Goal: Transaction & Acquisition: Purchase product/service

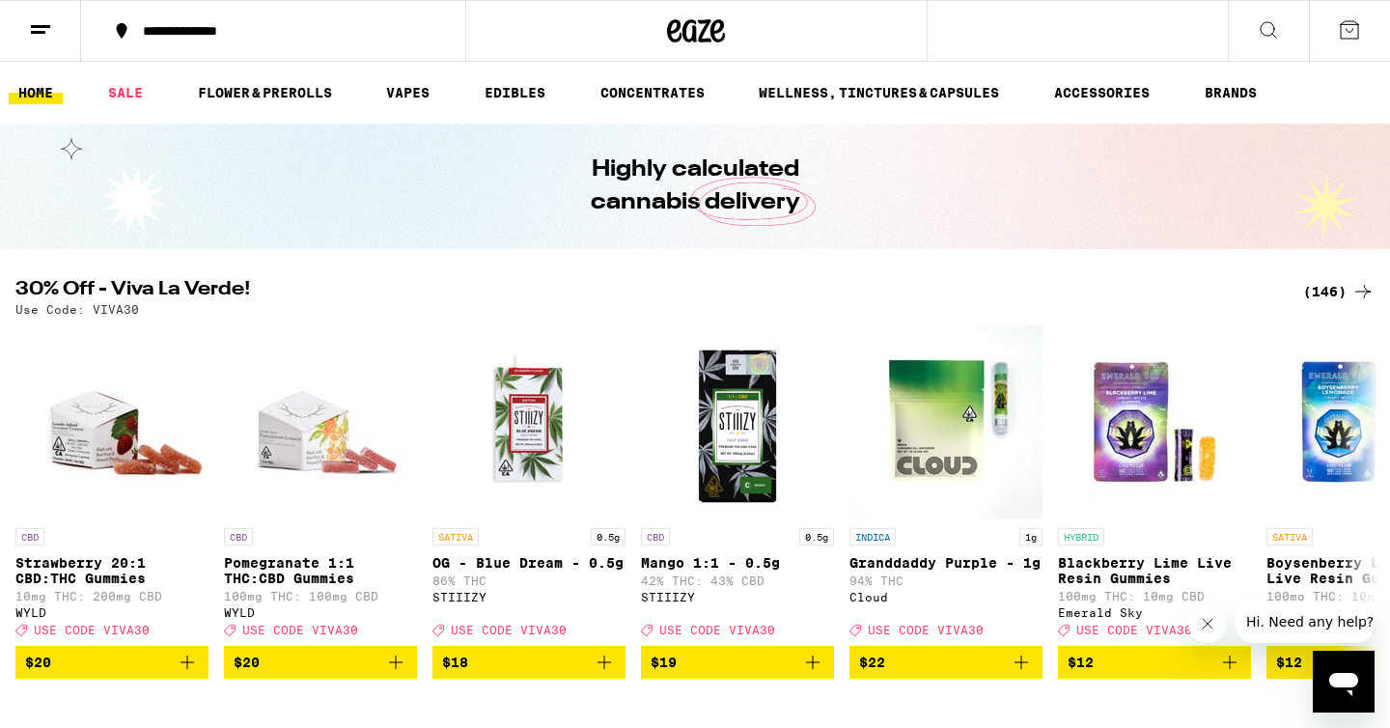
click at [1270, 24] on icon at bounding box center [1268, 29] width 23 height 23
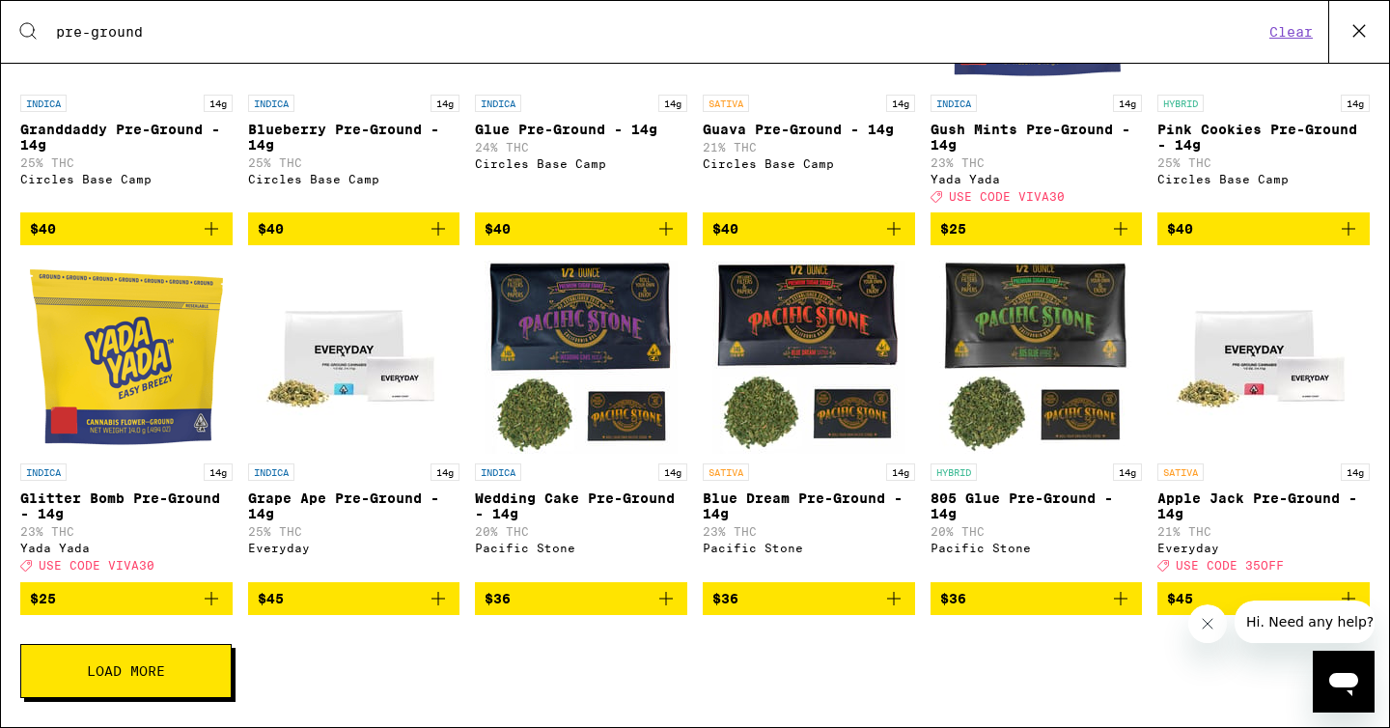
scroll to position [294, 0]
type input "pre-ground"
click at [1231, 586] on button "$45" at bounding box center [1264, 598] width 212 height 33
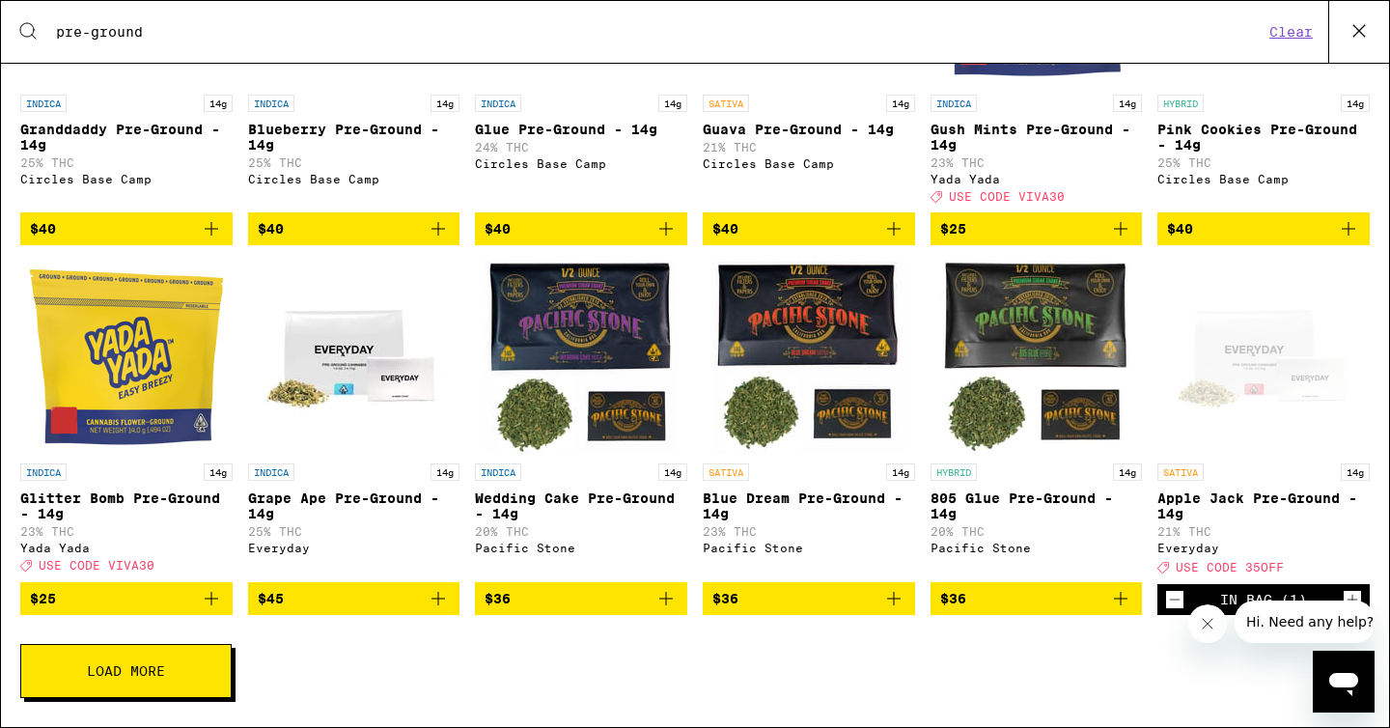
click at [1361, 36] on icon at bounding box center [1359, 30] width 29 height 29
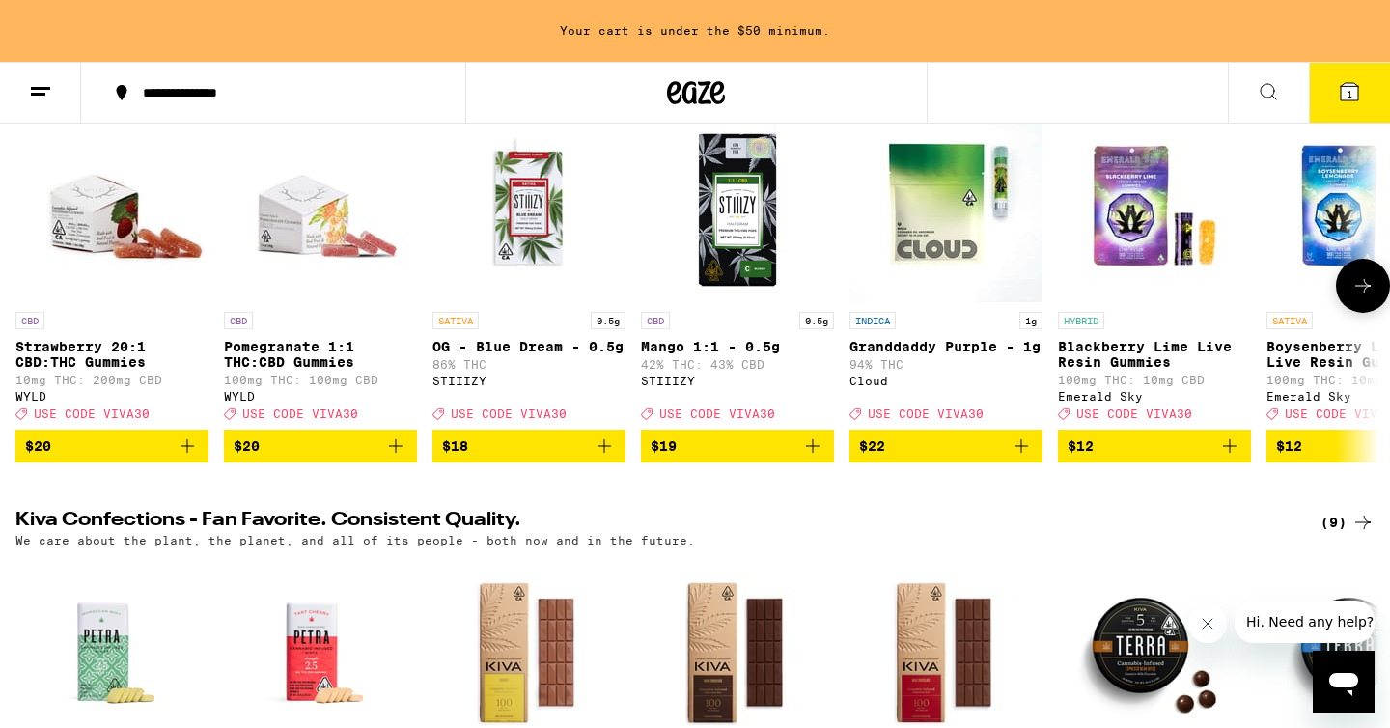
scroll to position [285, 0]
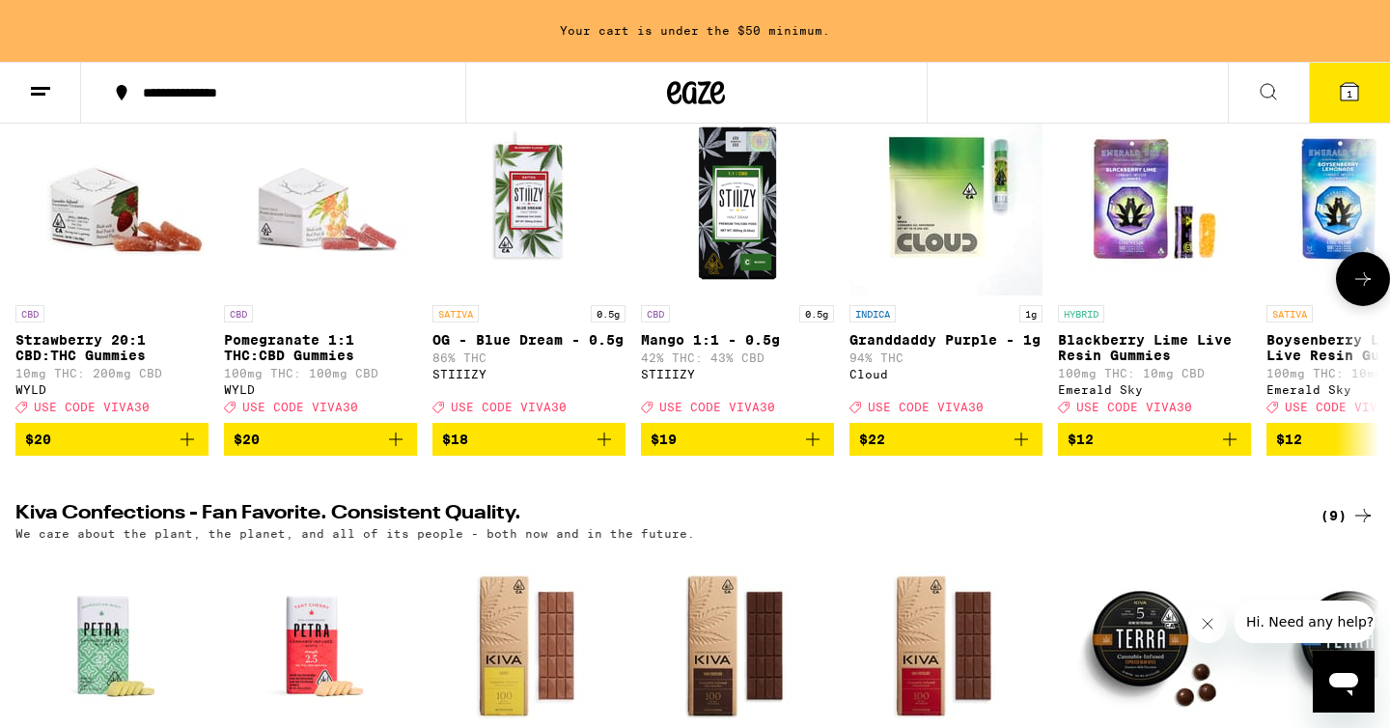
click at [1357, 285] on icon at bounding box center [1363, 278] width 23 height 23
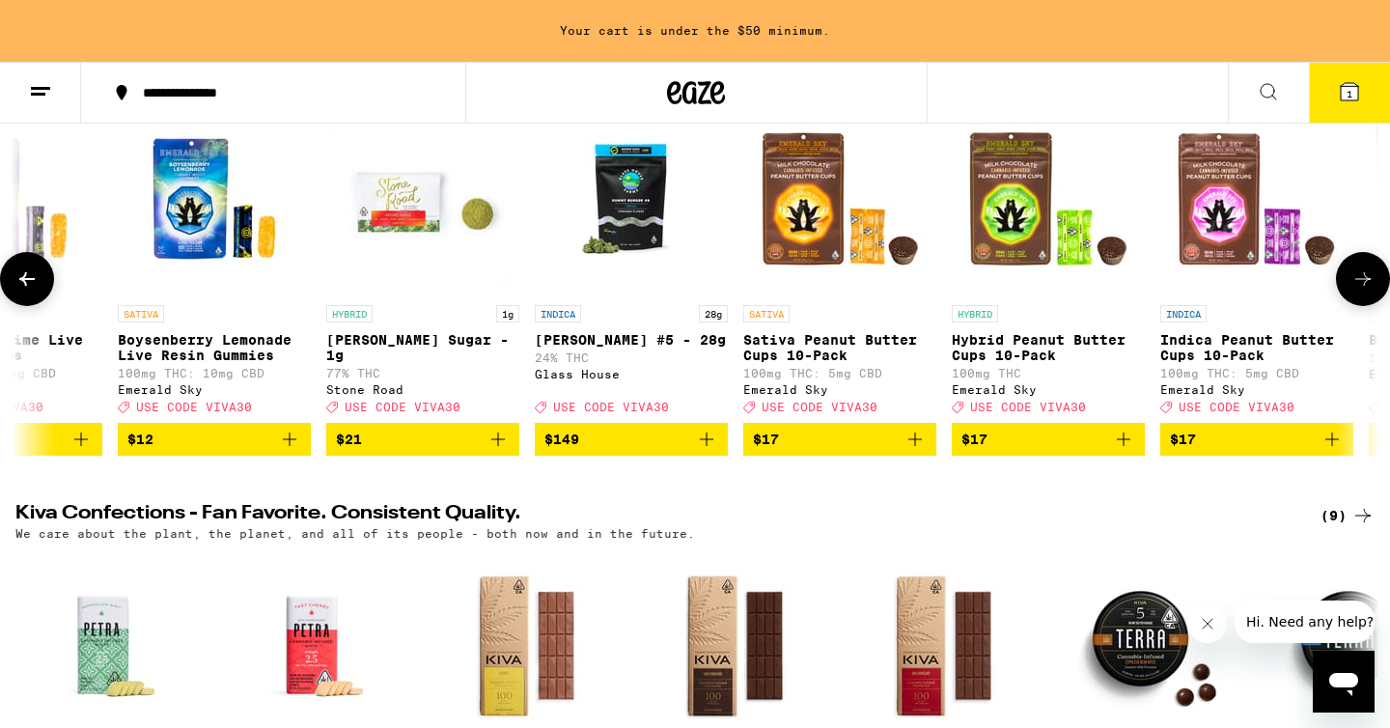
click at [1357, 285] on icon at bounding box center [1363, 278] width 23 height 23
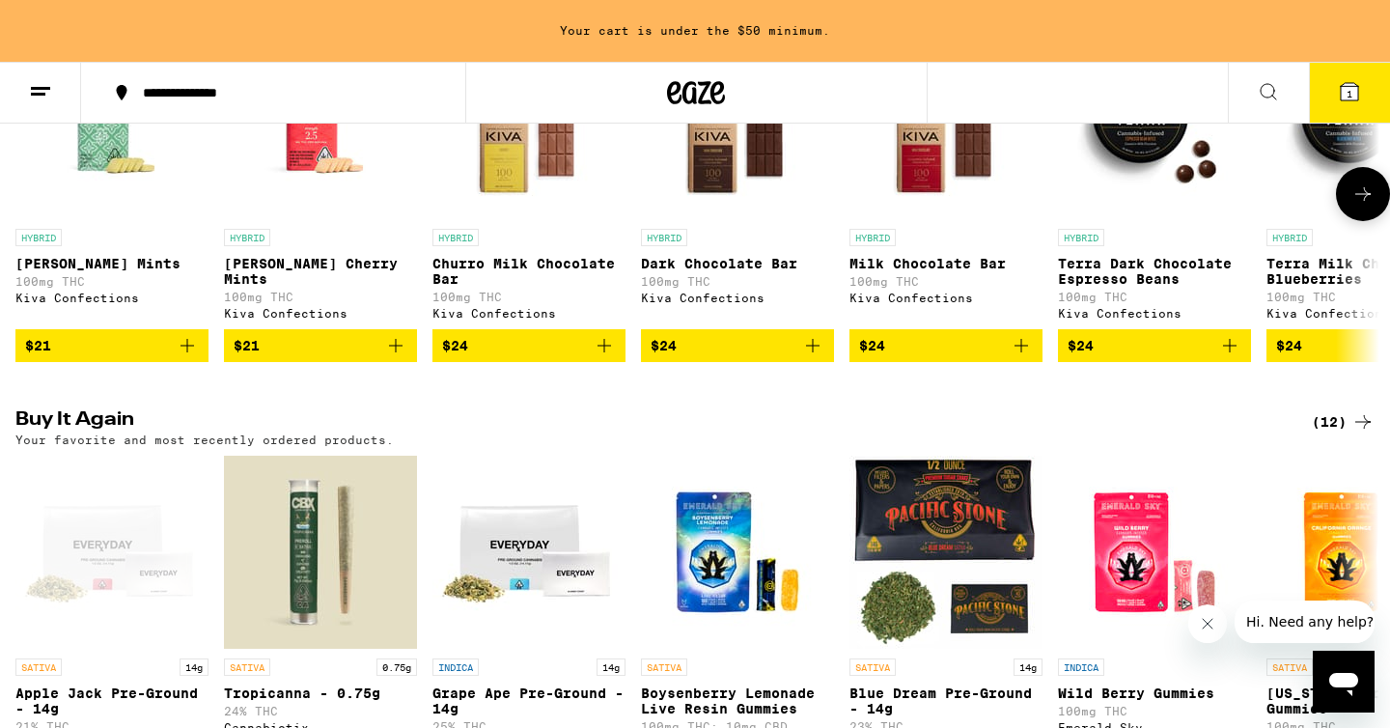
scroll to position [1002, 0]
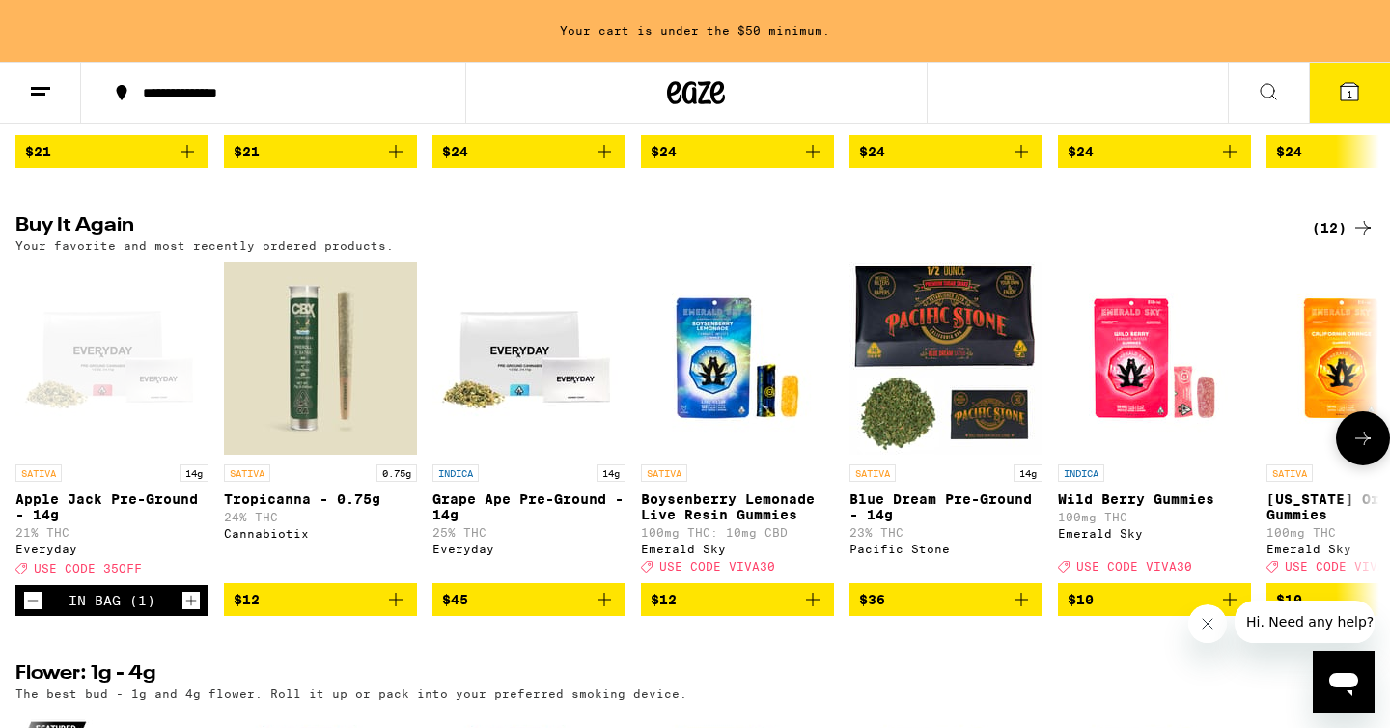
click at [294, 611] on span "$12" at bounding box center [321, 599] width 174 height 23
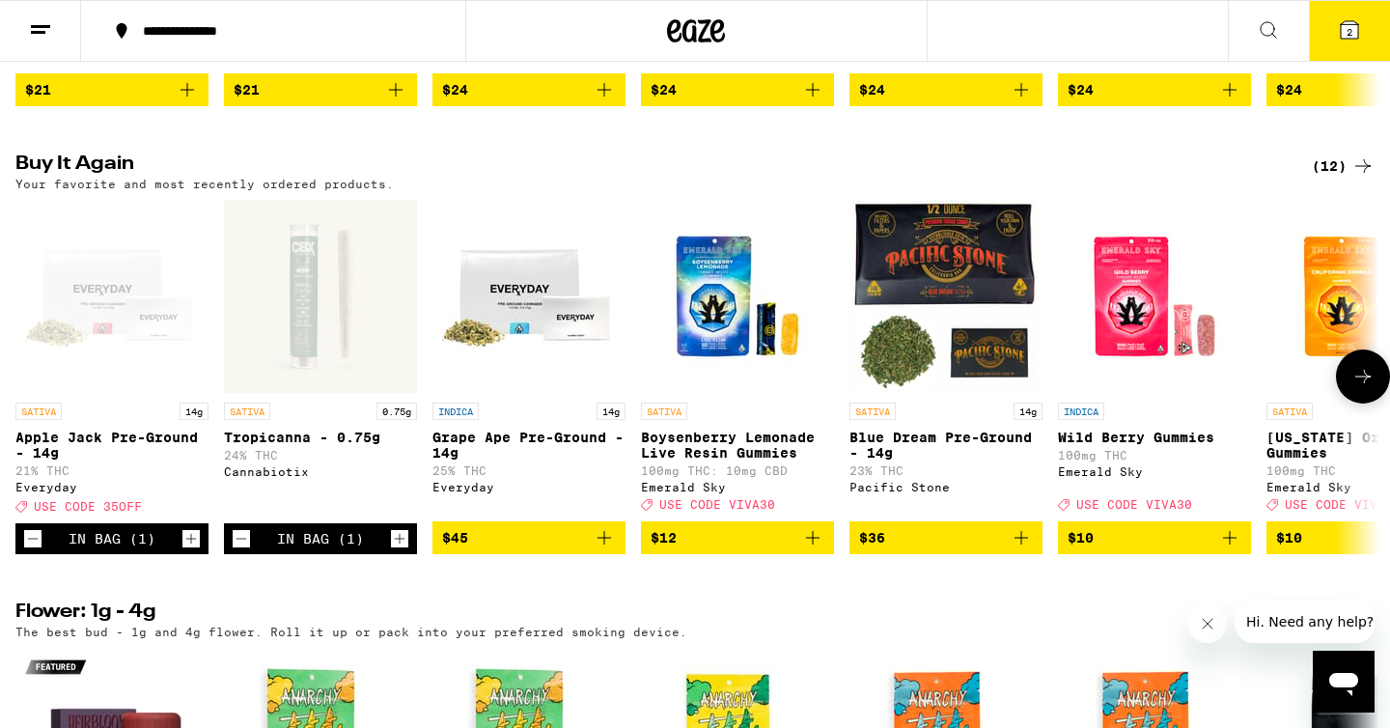
scroll to position [940, 0]
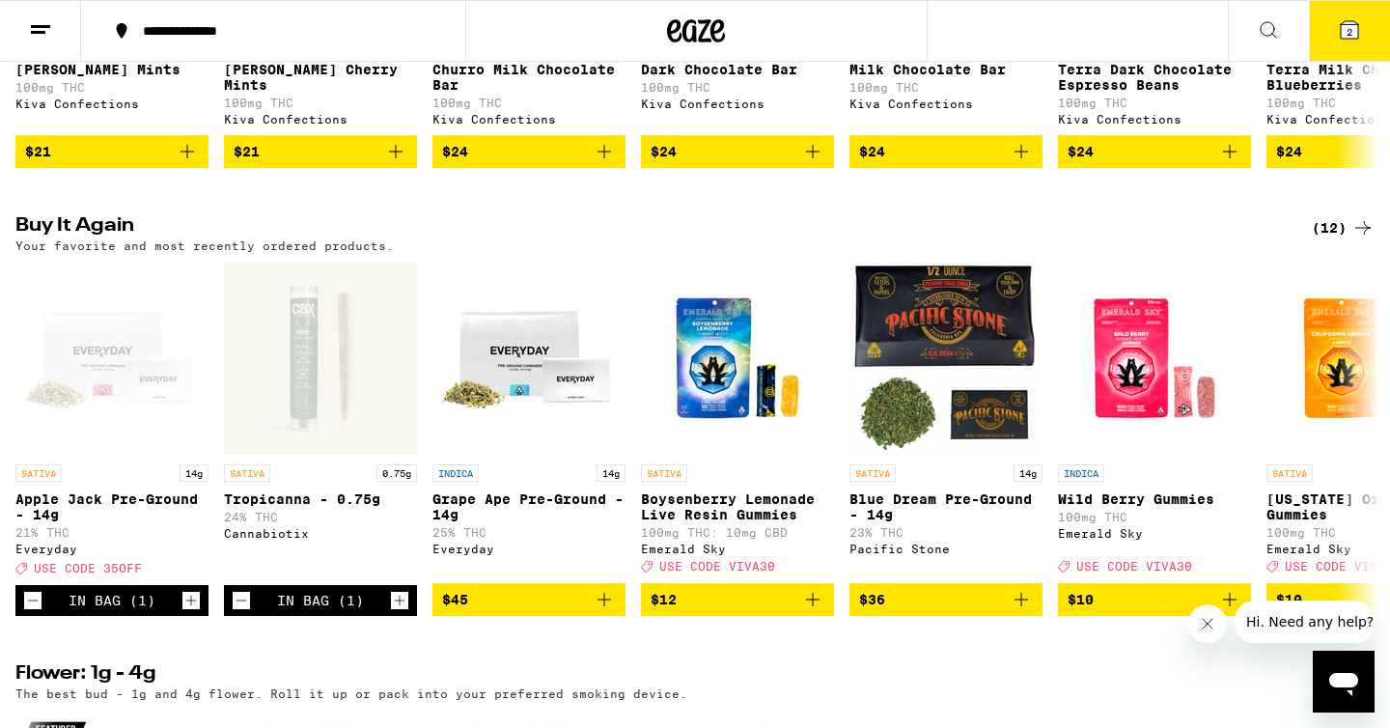
click at [1353, 38] on icon at bounding box center [1349, 29] width 17 height 17
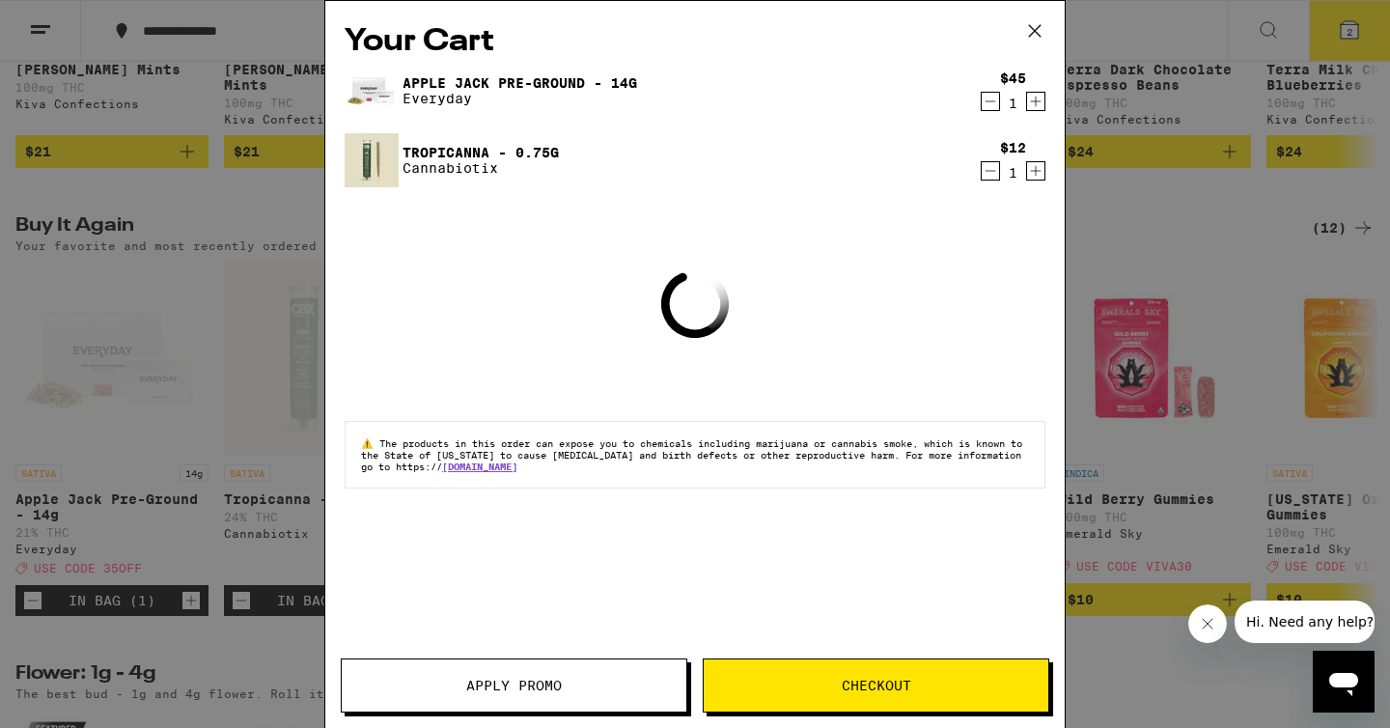
click at [574, 658] on button "Apply Promo" at bounding box center [514, 685] width 347 height 54
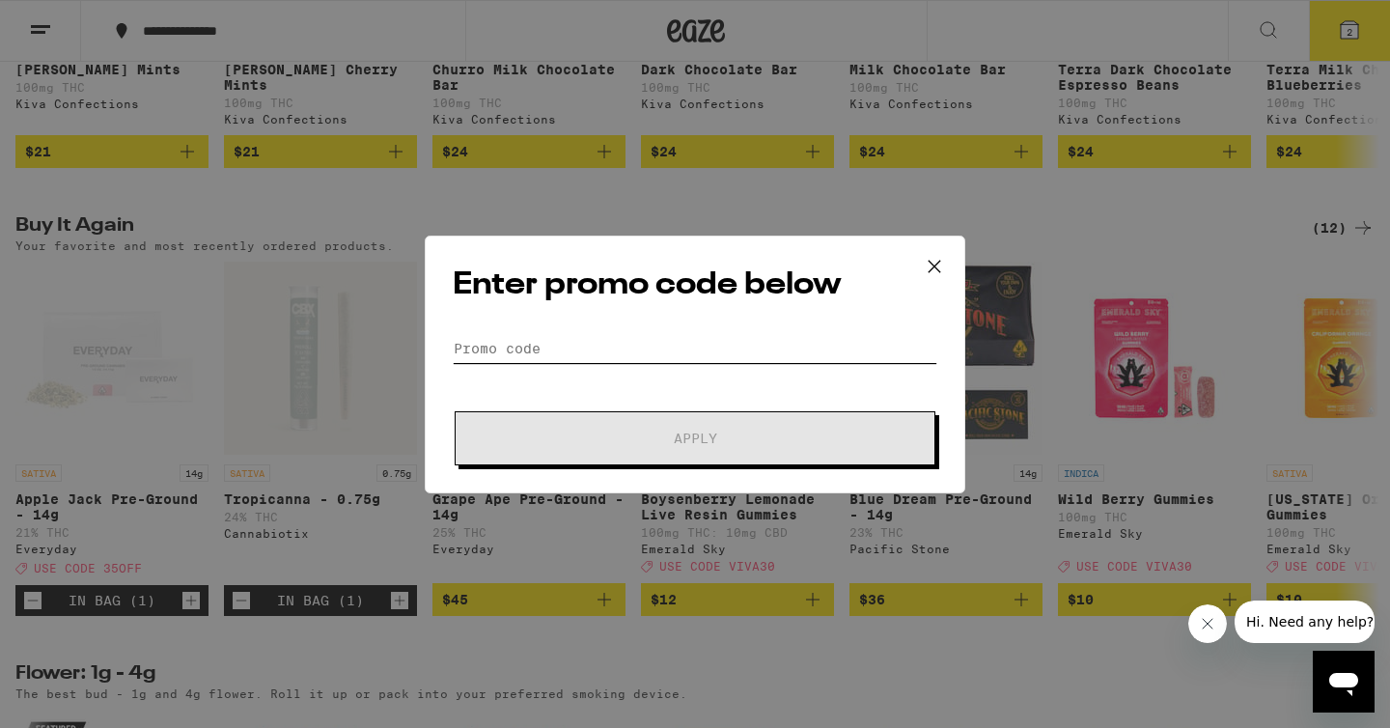
click at [572, 353] on input "Promo Code" at bounding box center [695, 348] width 485 height 29
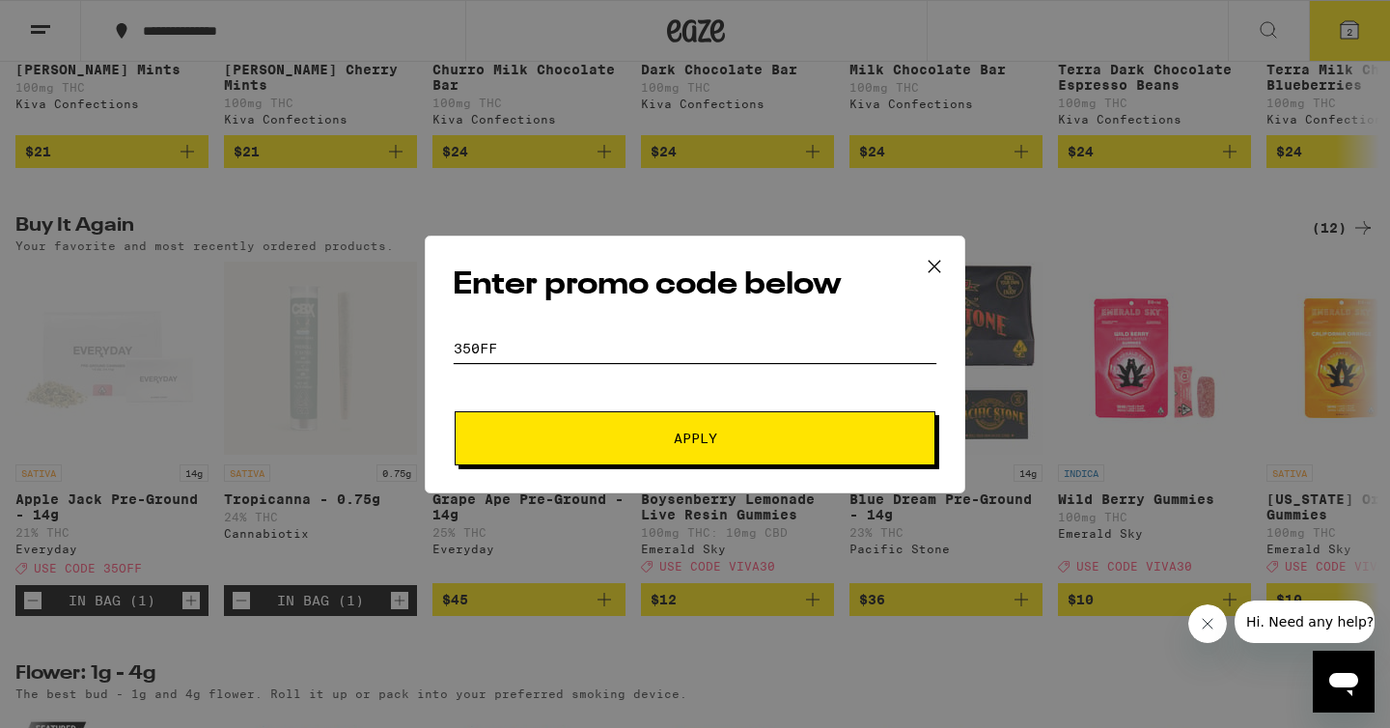
type input "350FF"
click at [573, 444] on span "Apply" at bounding box center [695, 439] width 348 height 14
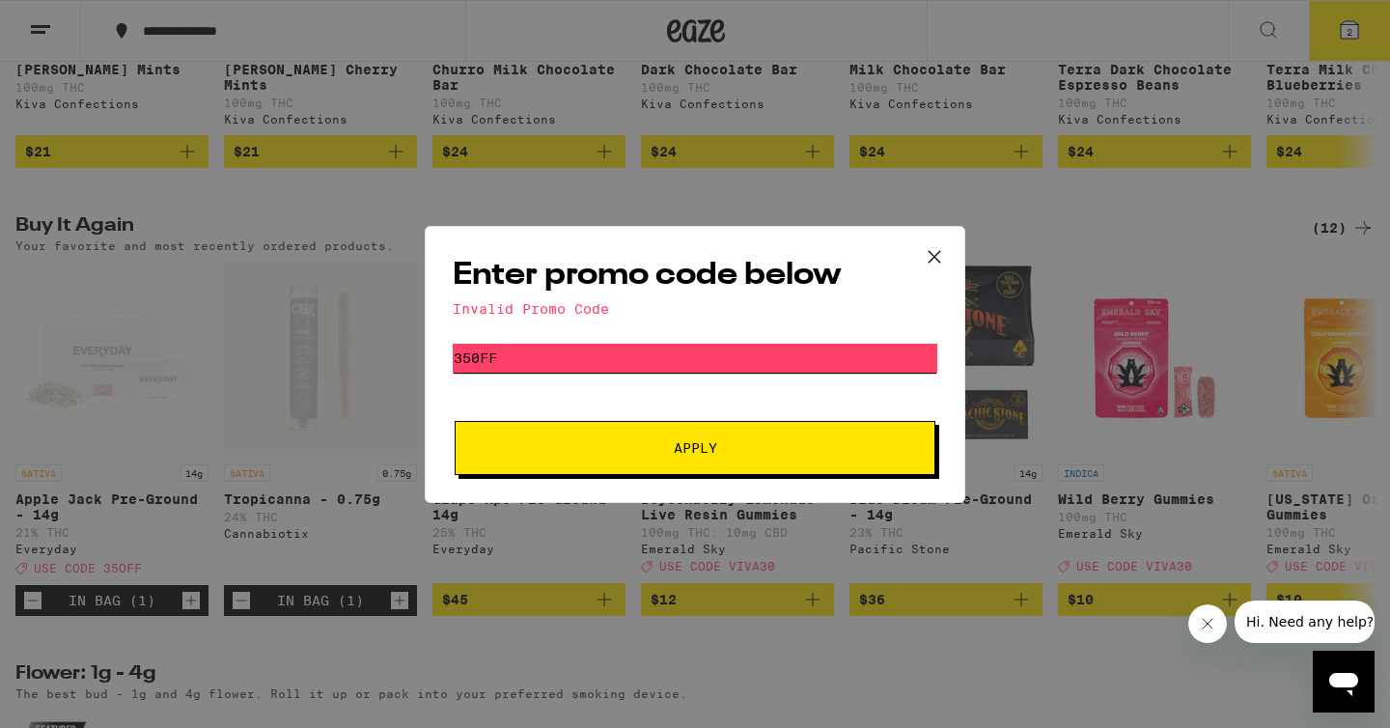
drag, startPoint x: 500, startPoint y: 353, endPoint x: 444, endPoint y: 342, distance: 57.2
click at [444, 342] on div "Enter promo code below Invalid Promo Code Promo Code 350FF Apply" at bounding box center [695, 364] width 541 height 277
click at [710, 461] on button "Apply" at bounding box center [695, 448] width 481 height 54
click at [933, 253] on icon at bounding box center [935, 256] width 12 height 12
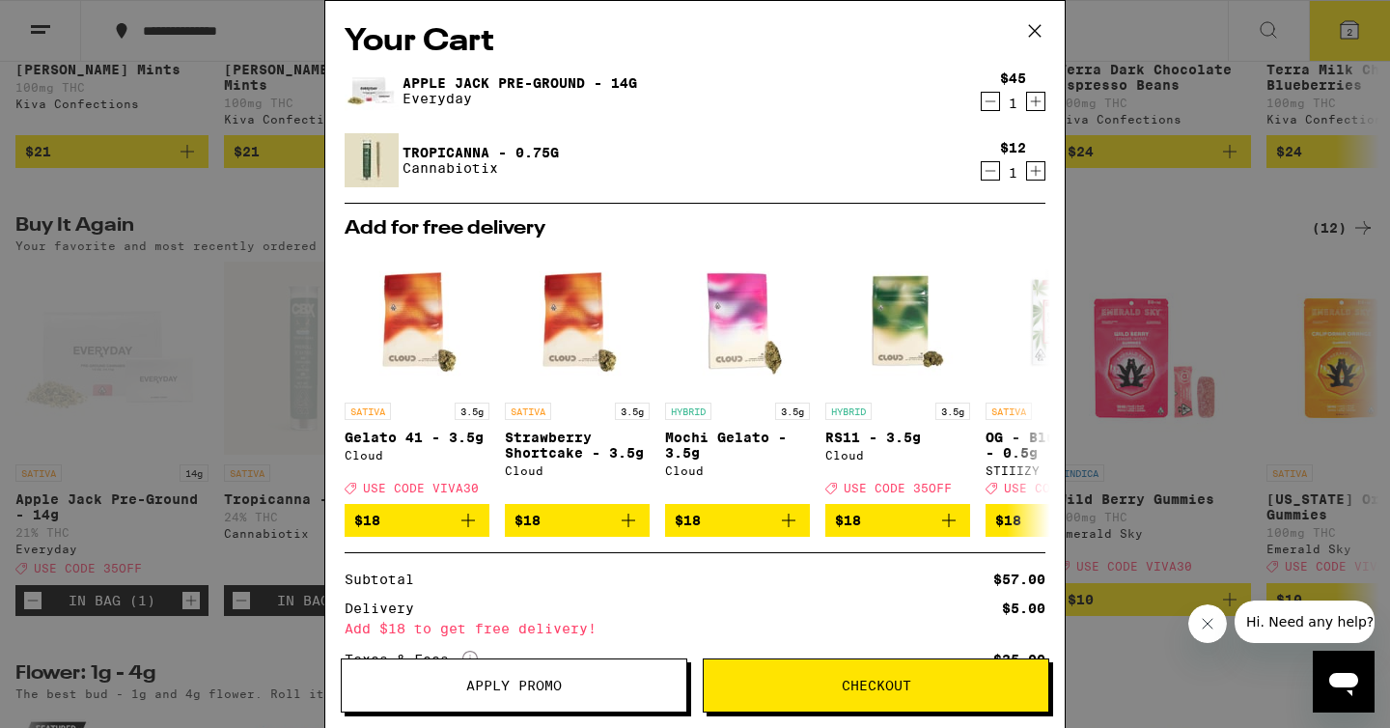
click at [518, 79] on link "Apple Jack Pre-Ground - 14g" at bounding box center [520, 82] width 235 height 15
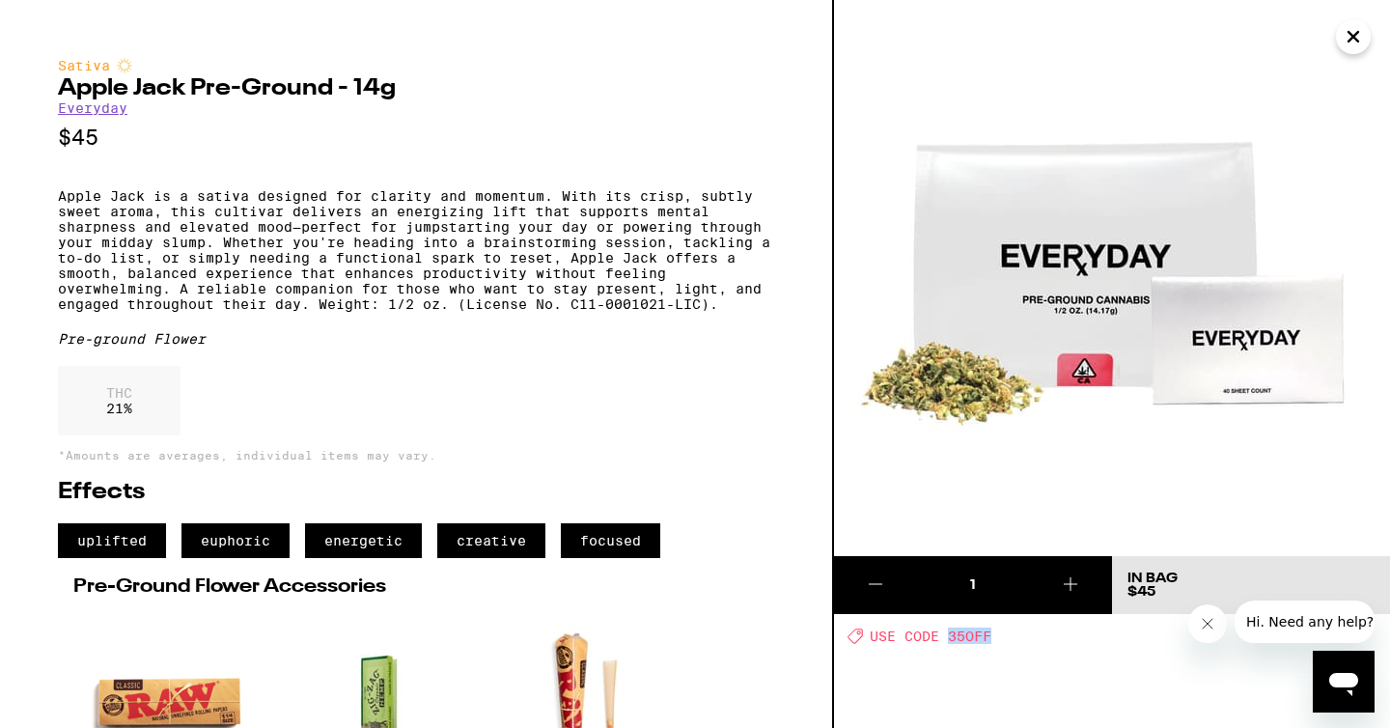
drag, startPoint x: 951, startPoint y: 637, endPoint x: 994, endPoint y: 637, distance: 42.5
click at [994, 637] on div "Deal Created with Sketch. USE CODE 35OFF" at bounding box center [1119, 636] width 543 height 16
copy span "35OFF"
click at [1352, 35] on icon "Close" at bounding box center [1354, 37] width 10 height 10
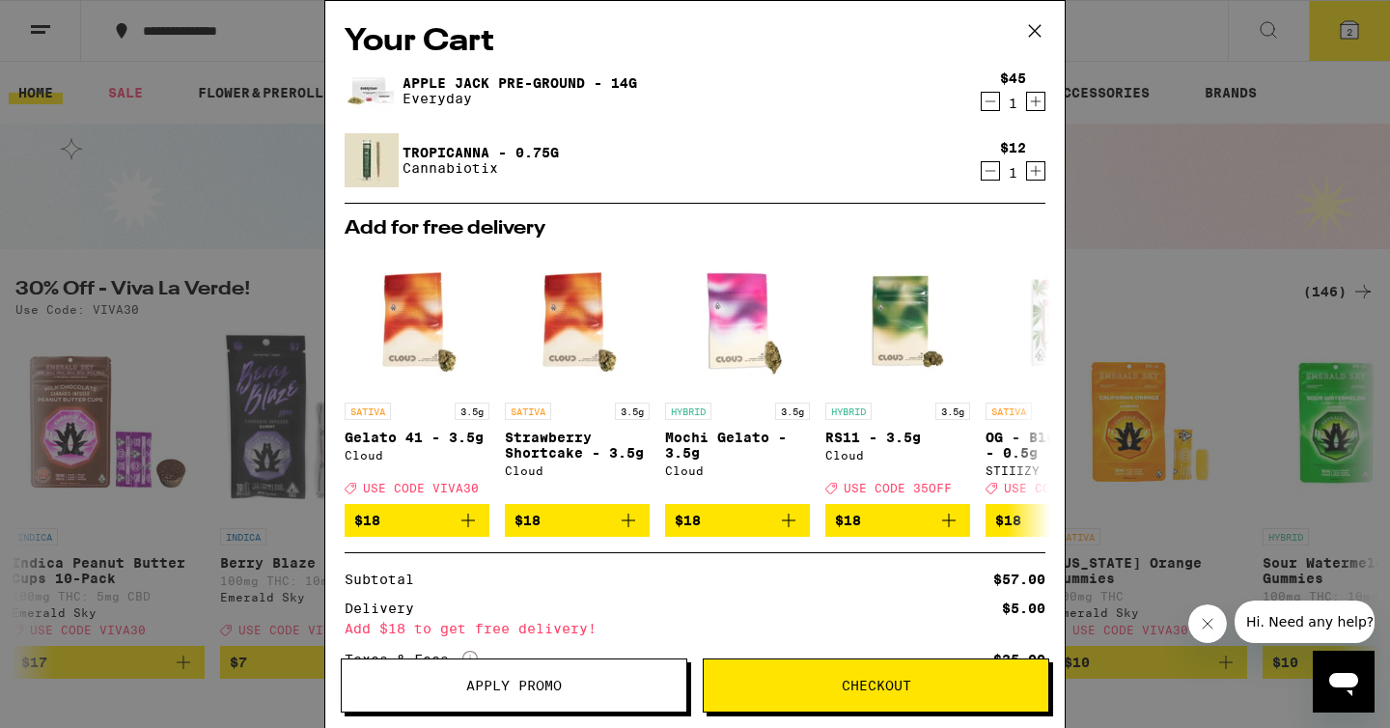
click at [537, 681] on span "Apply Promo" at bounding box center [514, 686] width 96 height 14
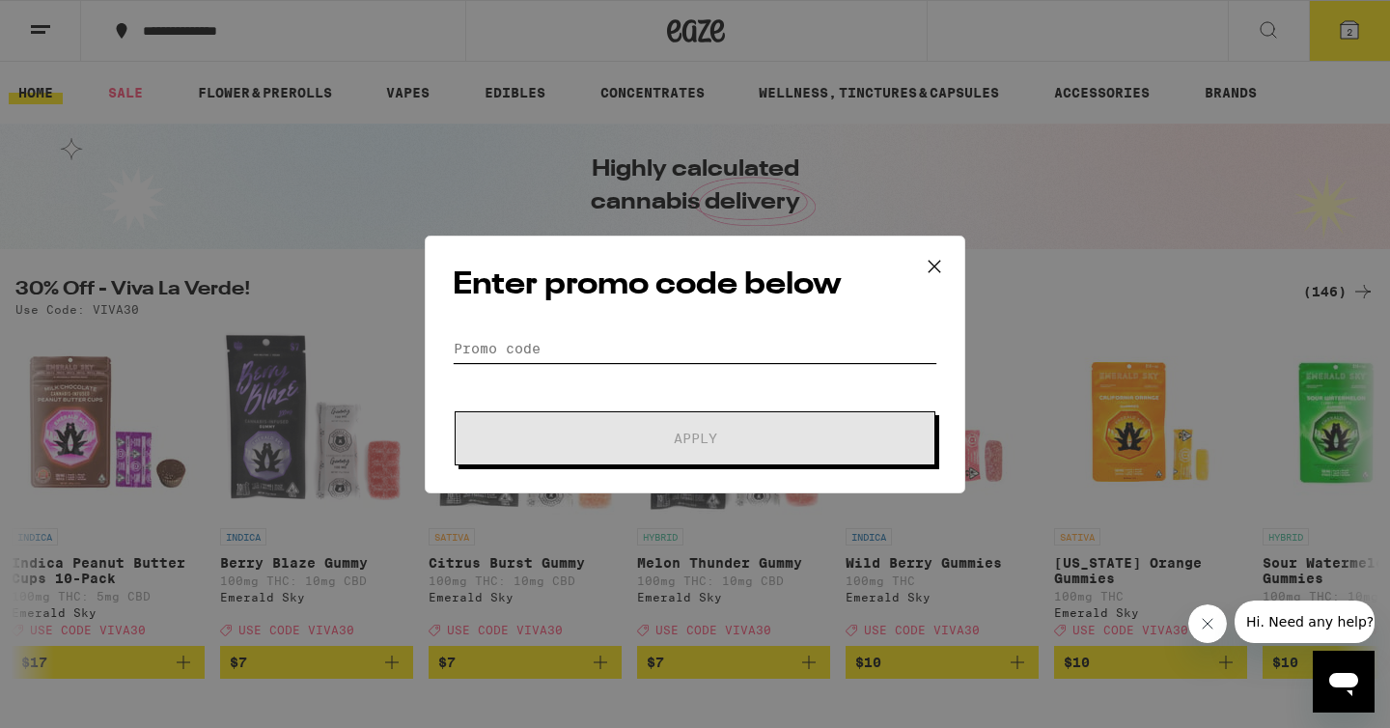
click at [542, 347] on input "Promo Code" at bounding box center [695, 348] width 485 height 29
paste input "35OFF"
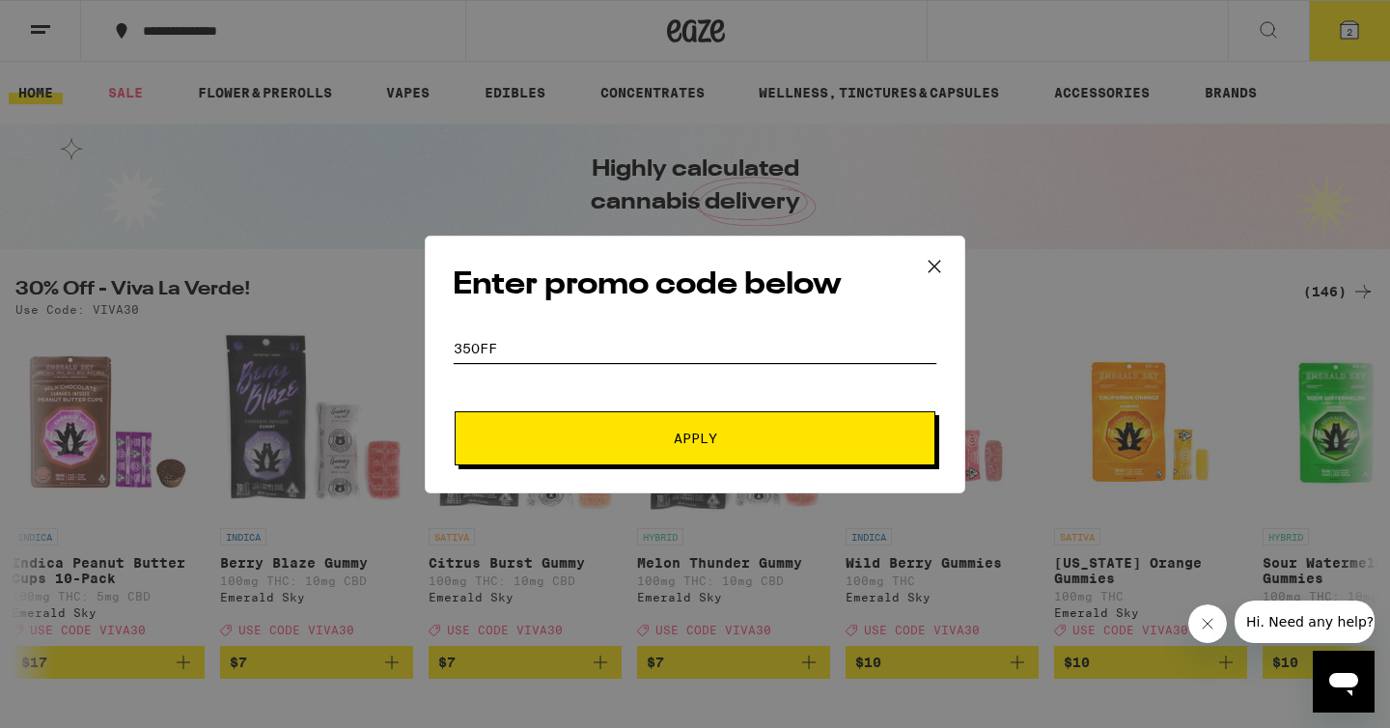
type input "35OFF"
click at [532, 446] on button "Apply" at bounding box center [695, 438] width 481 height 54
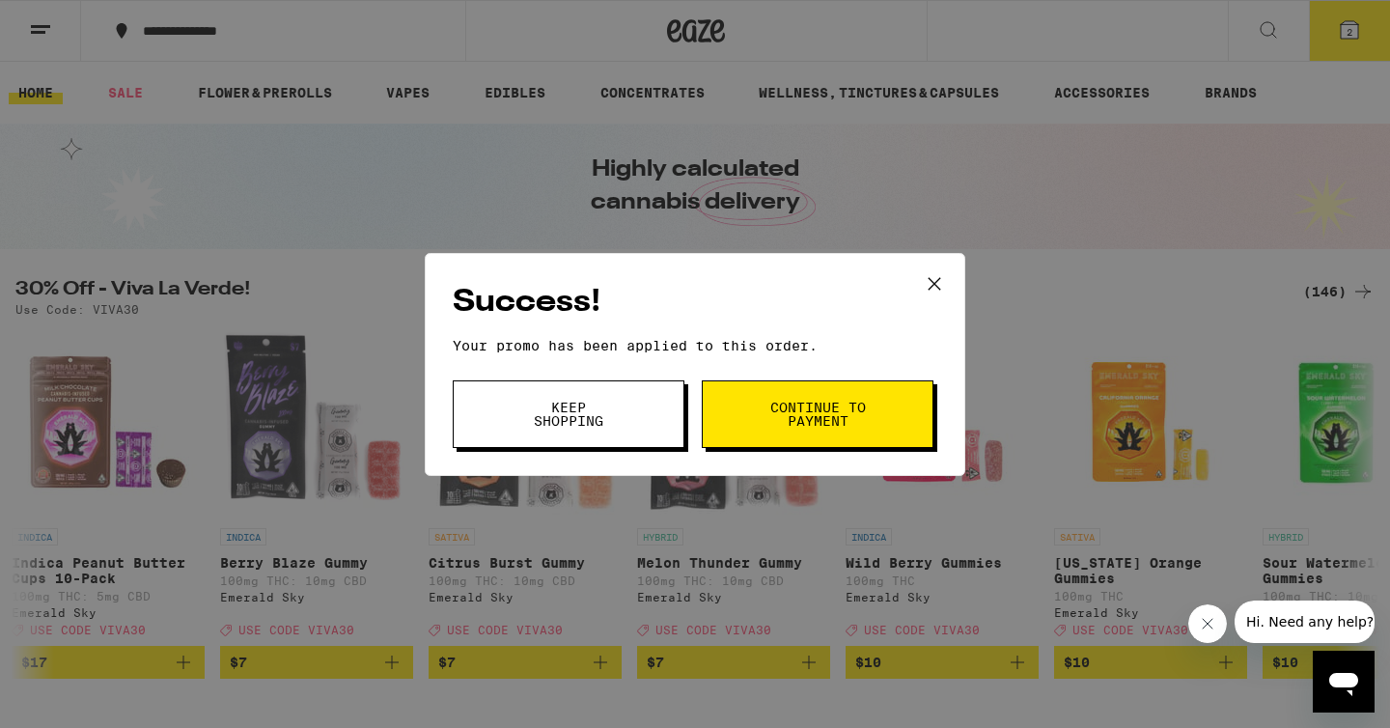
click at [780, 403] on span "Continue to payment" at bounding box center [818, 414] width 98 height 27
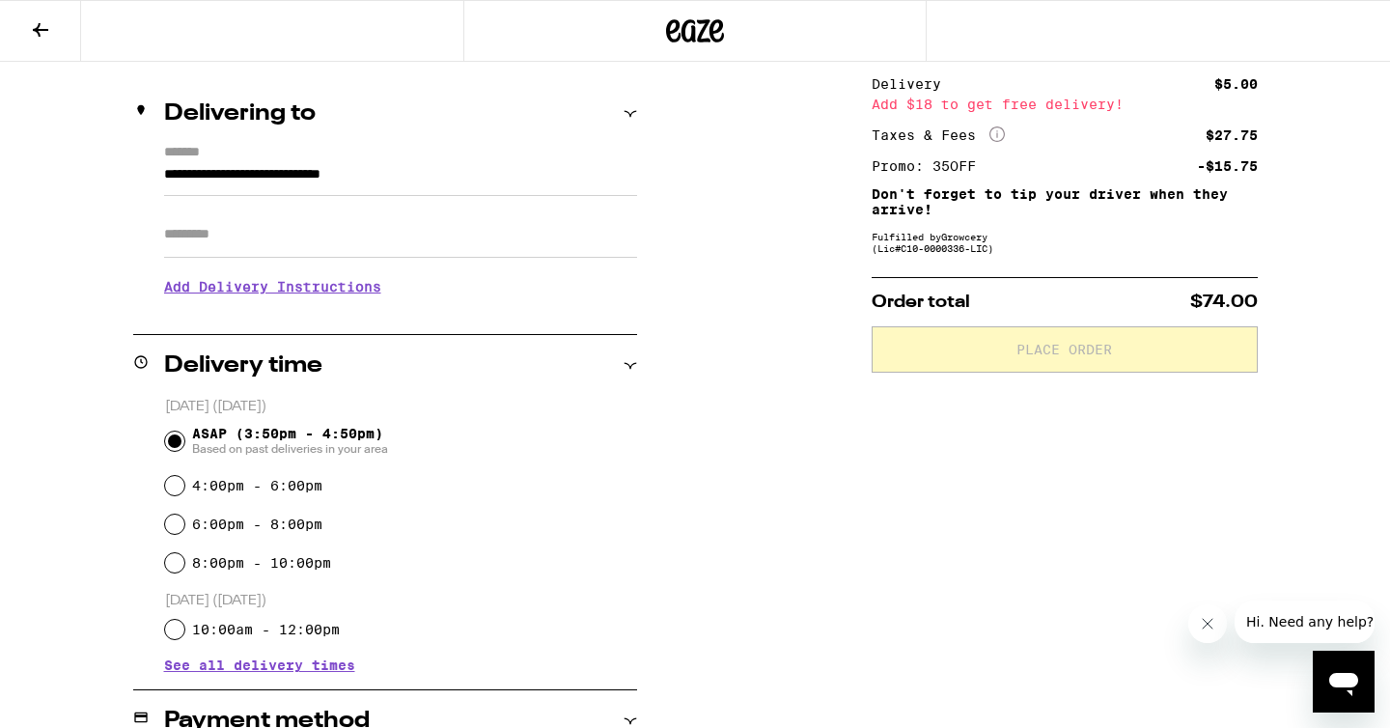
scroll to position [211, 0]
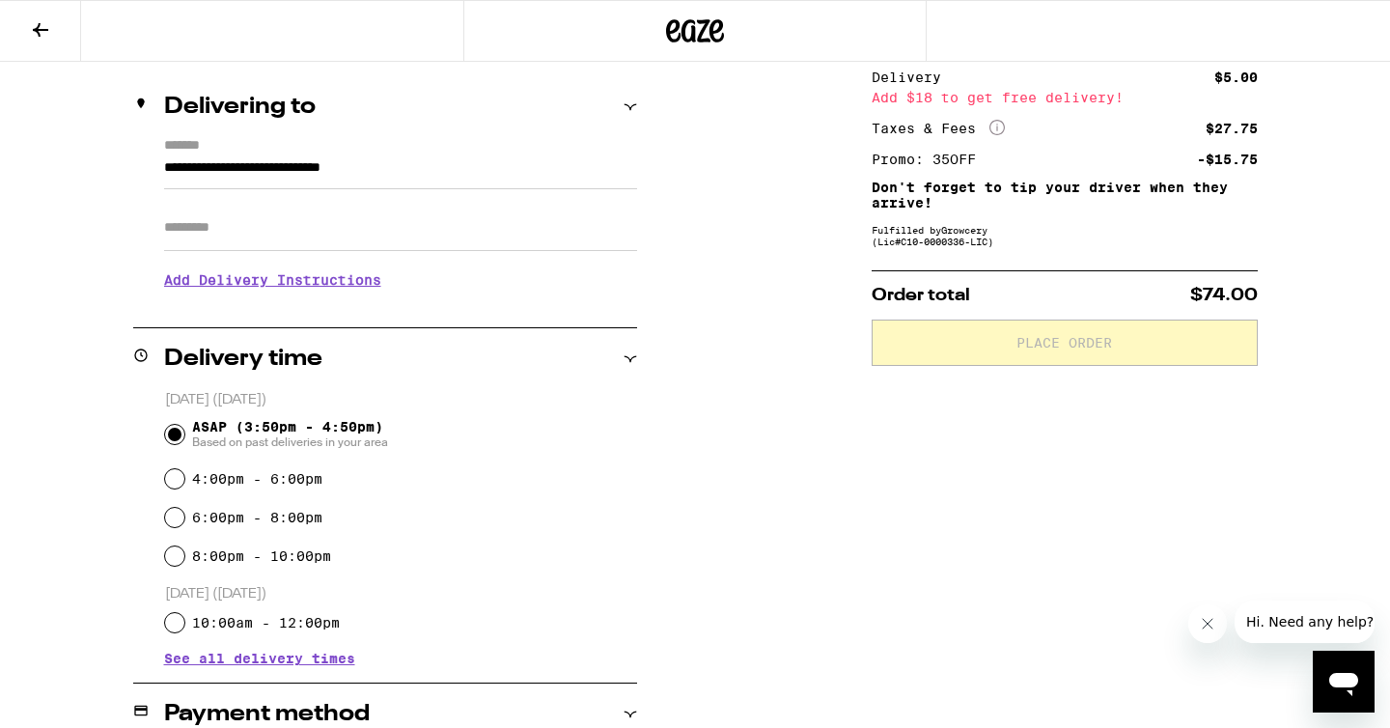
click at [305, 271] on h3 "Add Delivery Instructions" at bounding box center [400, 280] width 473 height 44
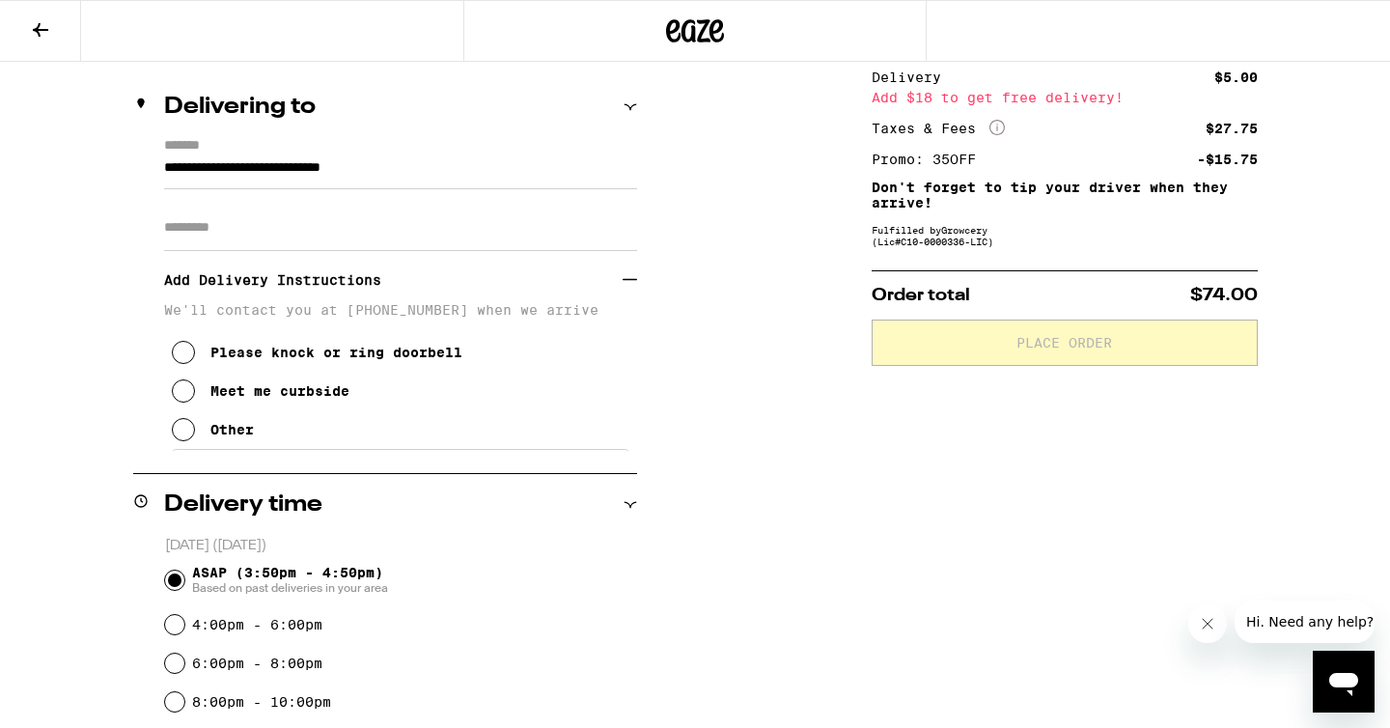
click at [210, 437] on div "Other" at bounding box center [231, 429] width 43 height 15
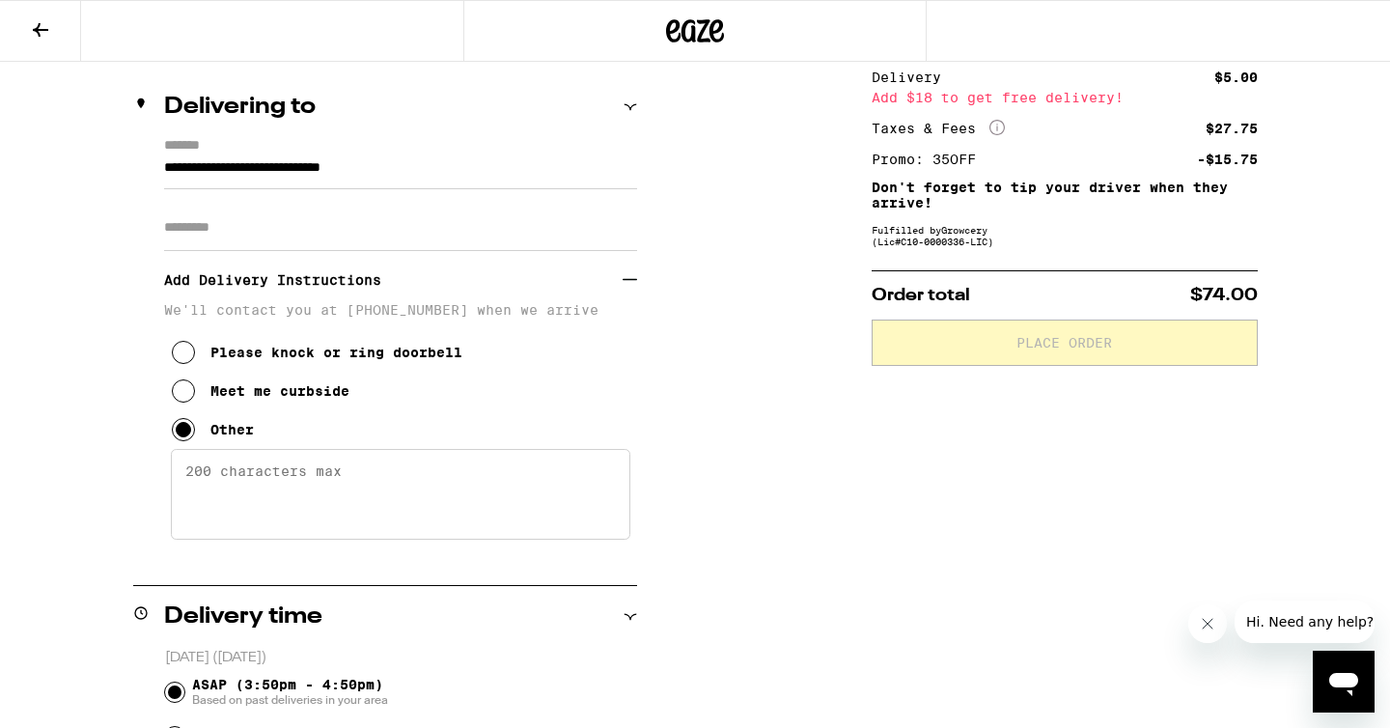
click at [250, 482] on textarea "Enter any other delivery instructions you want driver to know" at bounding box center [401, 494] width 460 height 91
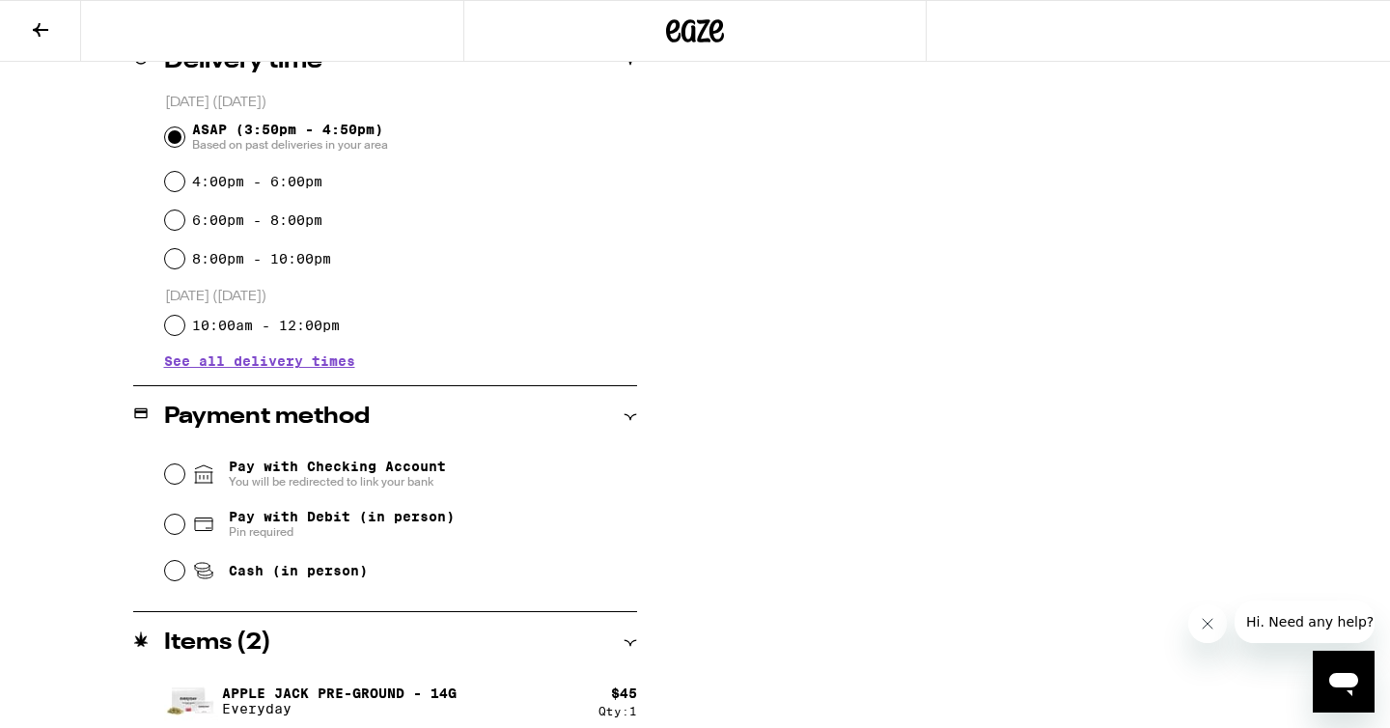
scroll to position [763, 0]
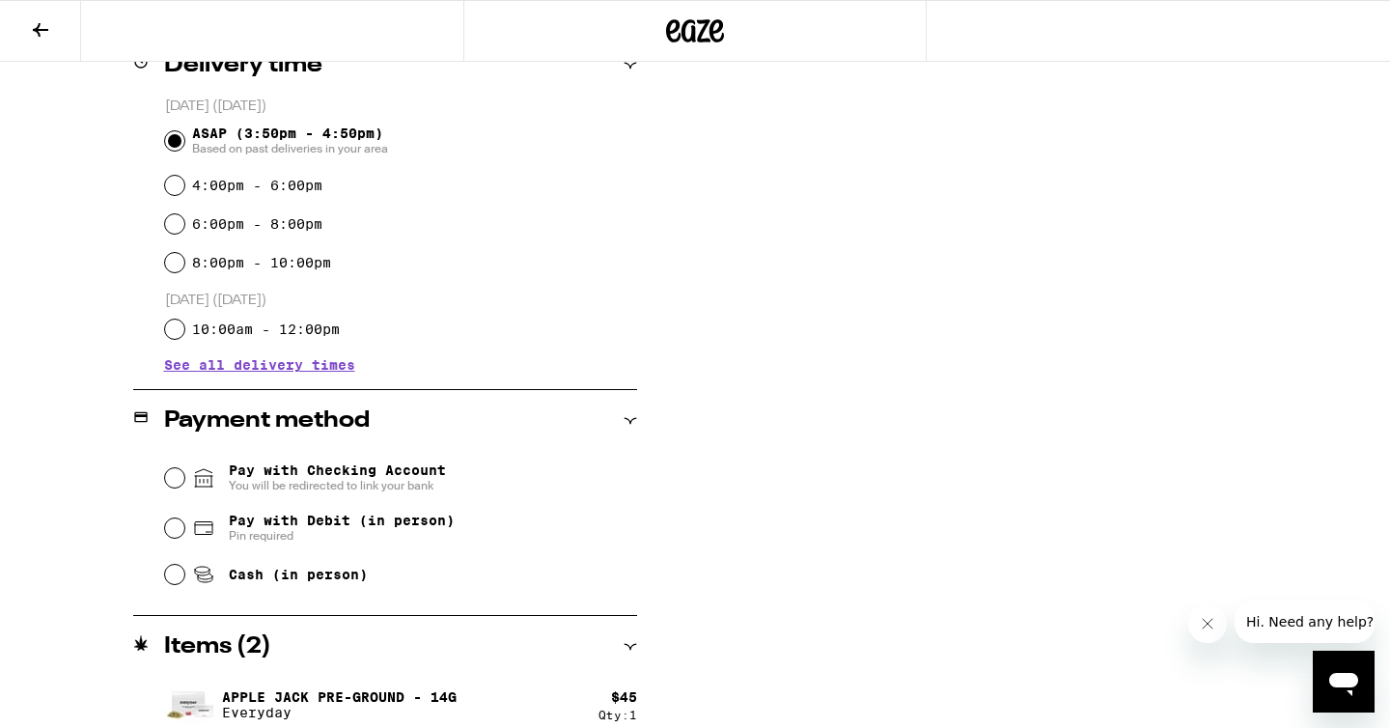
type textarea "Entrance is on [PERSON_NAME] not Exposition. I'll meet you out front."
click at [174, 574] on input "Cash (in person)" at bounding box center [174, 574] width 19 height 19
radio input "true"
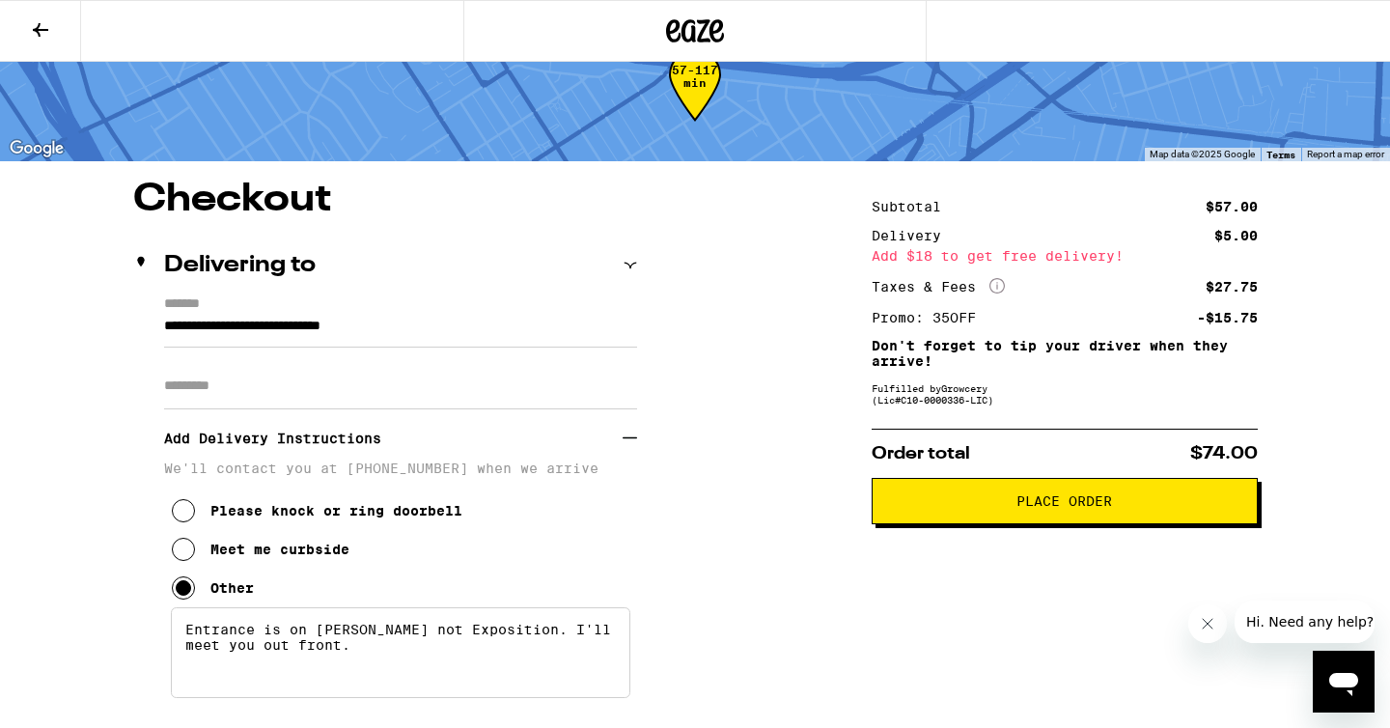
scroll to position [46, 0]
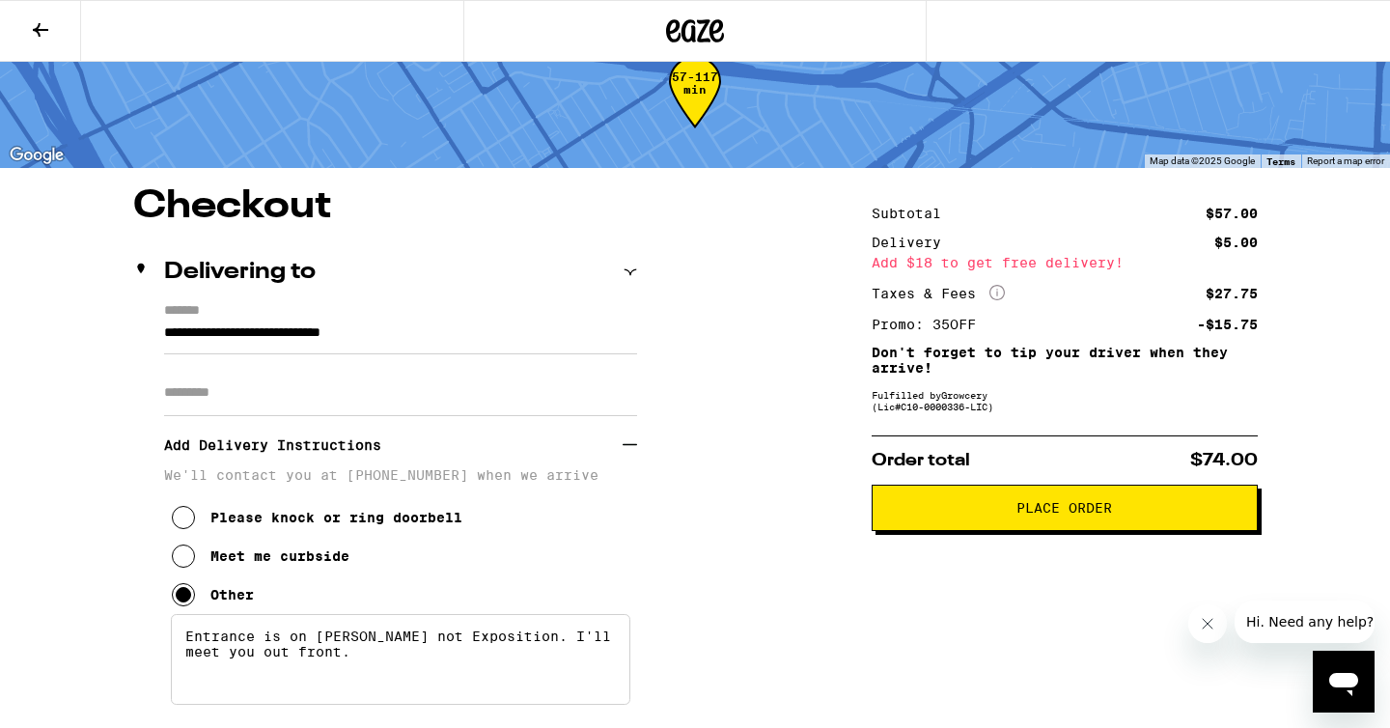
click at [981, 522] on button "Place Order" at bounding box center [1065, 508] width 386 height 46
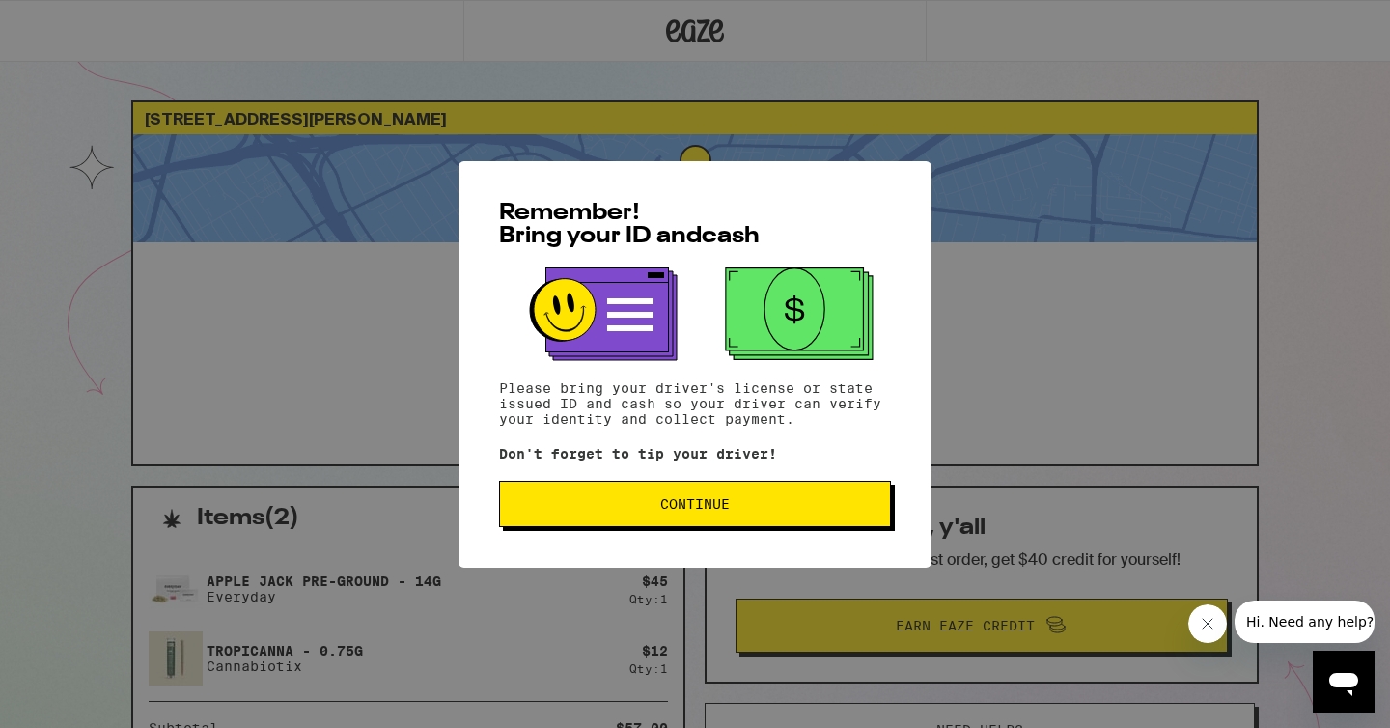
click at [616, 503] on span "Continue" at bounding box center [695, 504] width 359 height 14
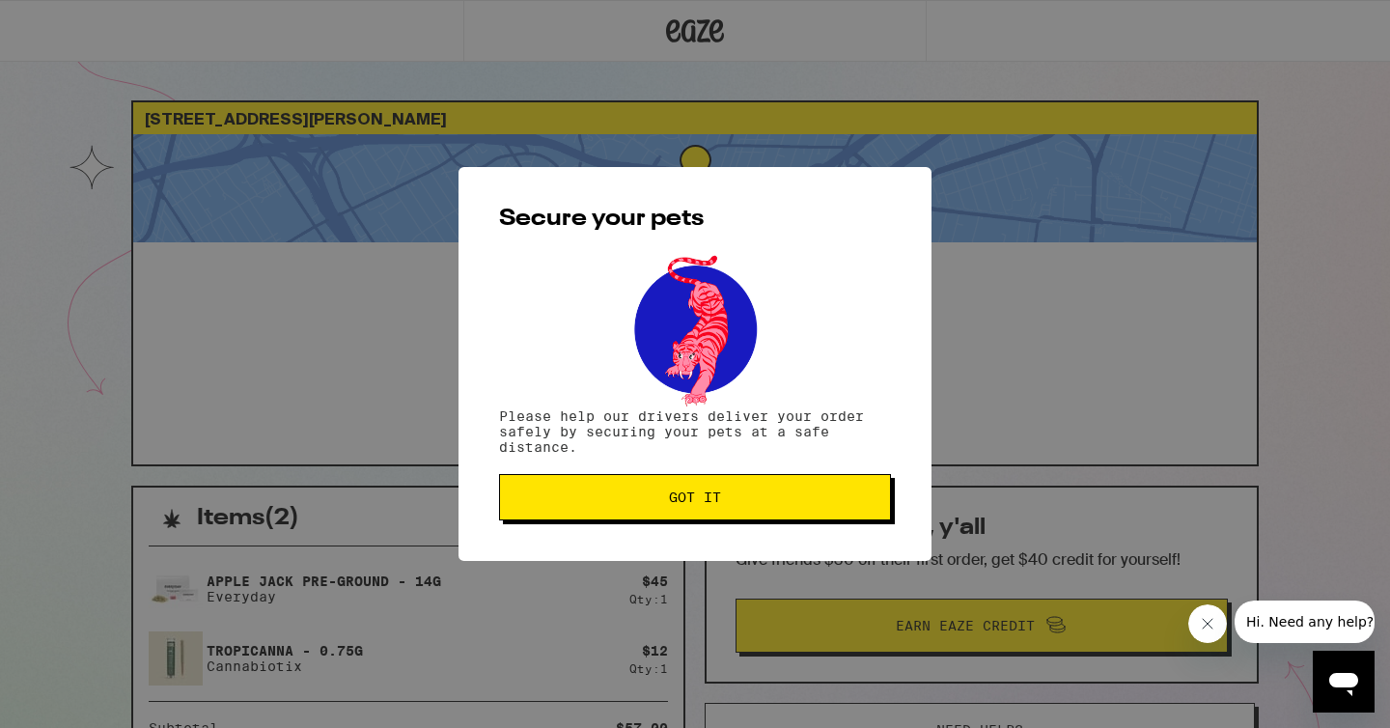
click at [616, 503] on span "Got it" at bounding box center [695, 497] width 359 height 14
